Goal: Find specific page/section: Find specific page/section

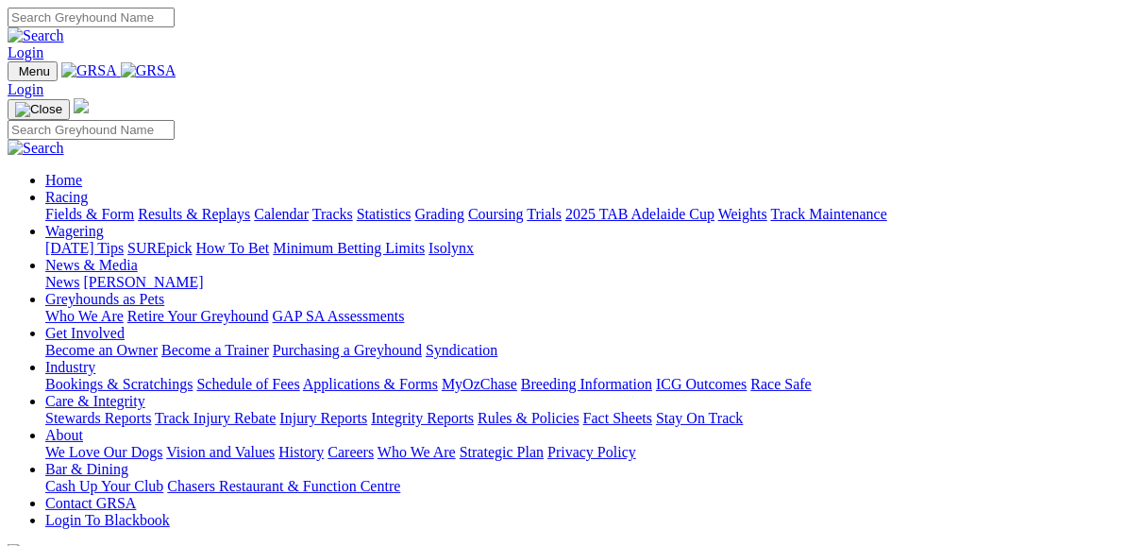
click at [95, 206] on link "Fields & Form" at bounding box center [89, 214] width 89 height 16
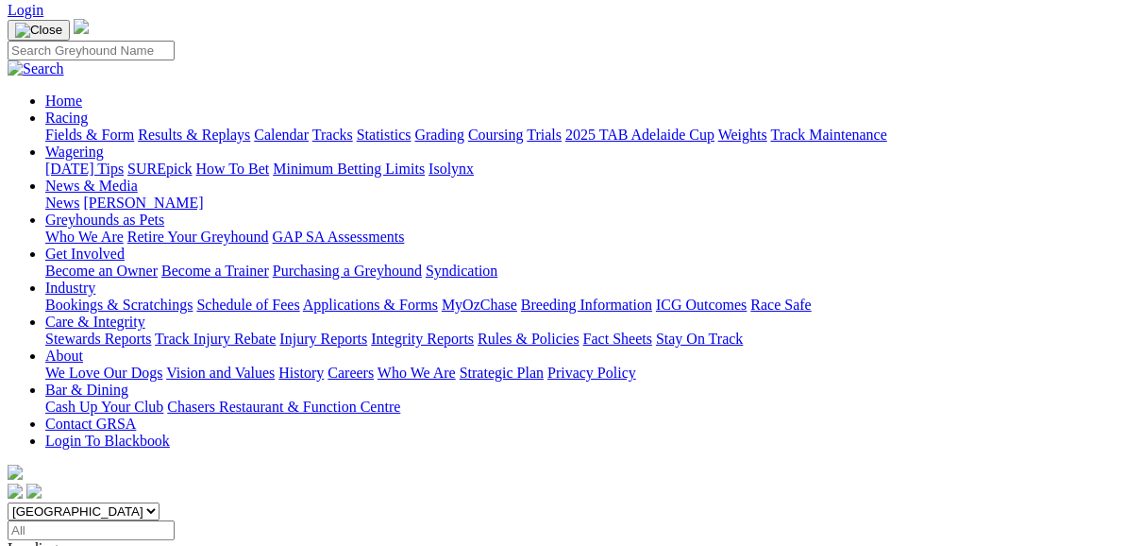
scroll to position [151, 0]
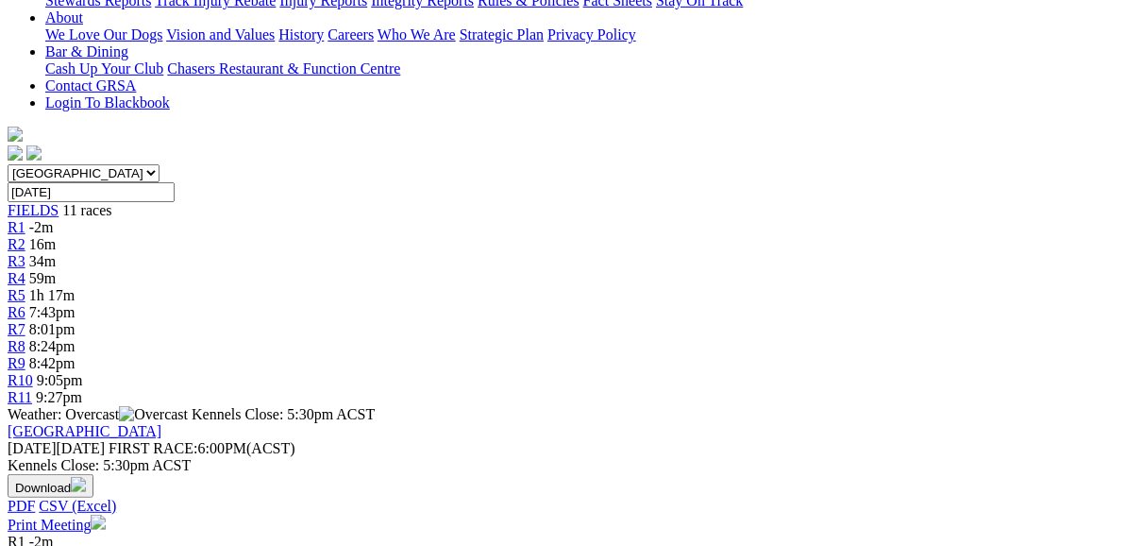
scroll to position [302, 0]
